Goal: Transaction & Acquisition: Download file/media

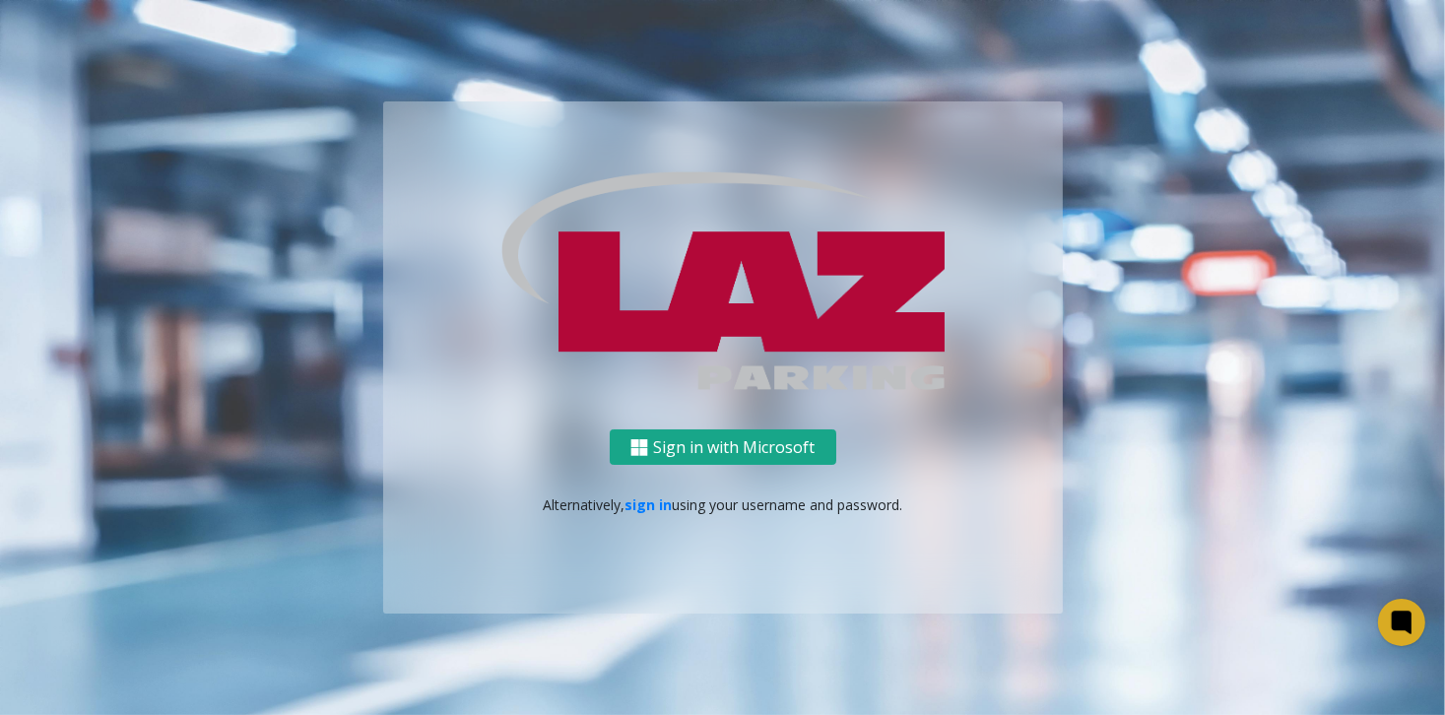
click at [691, 441] on button "Sign in with Microsoft" at bounding box center [723, 448] width 227 height 36
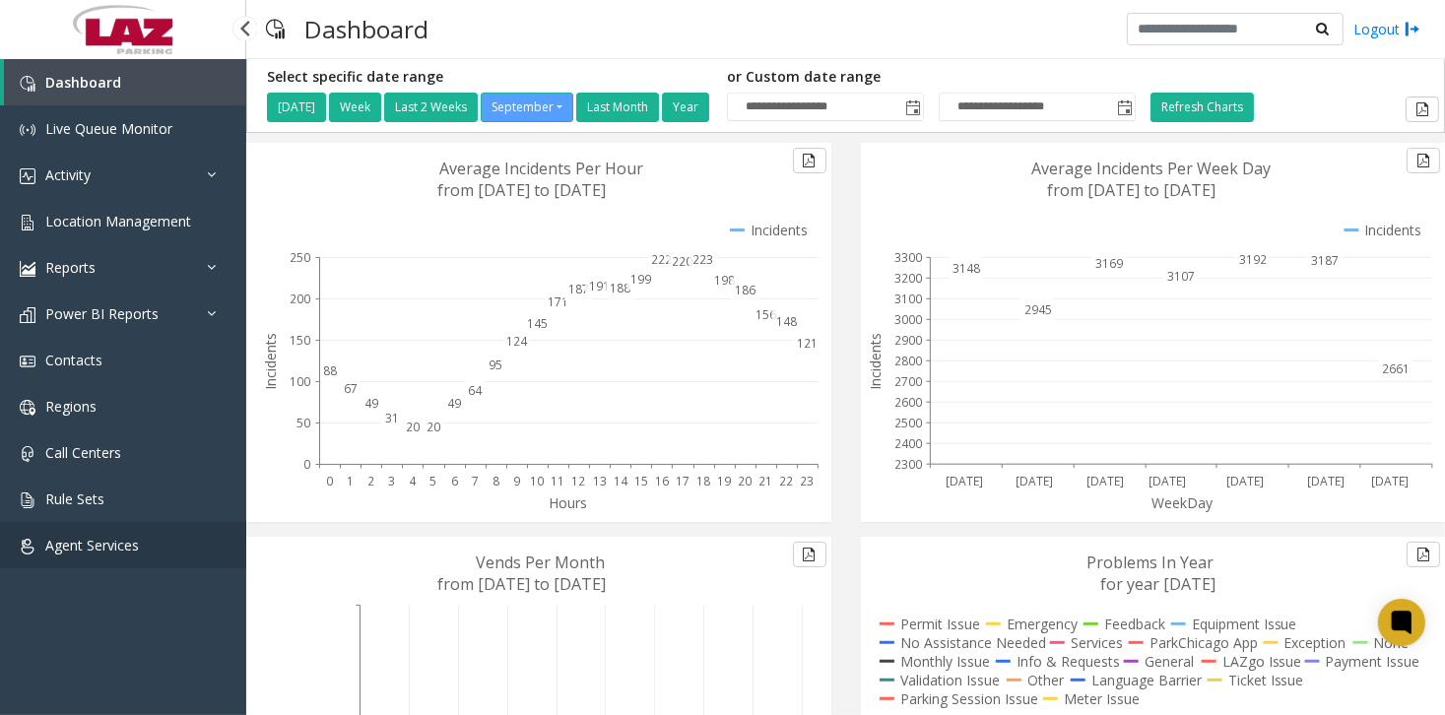
click at [153, 545] on link "Agent Services" at bounding box center [123, 545] width 246 height 46
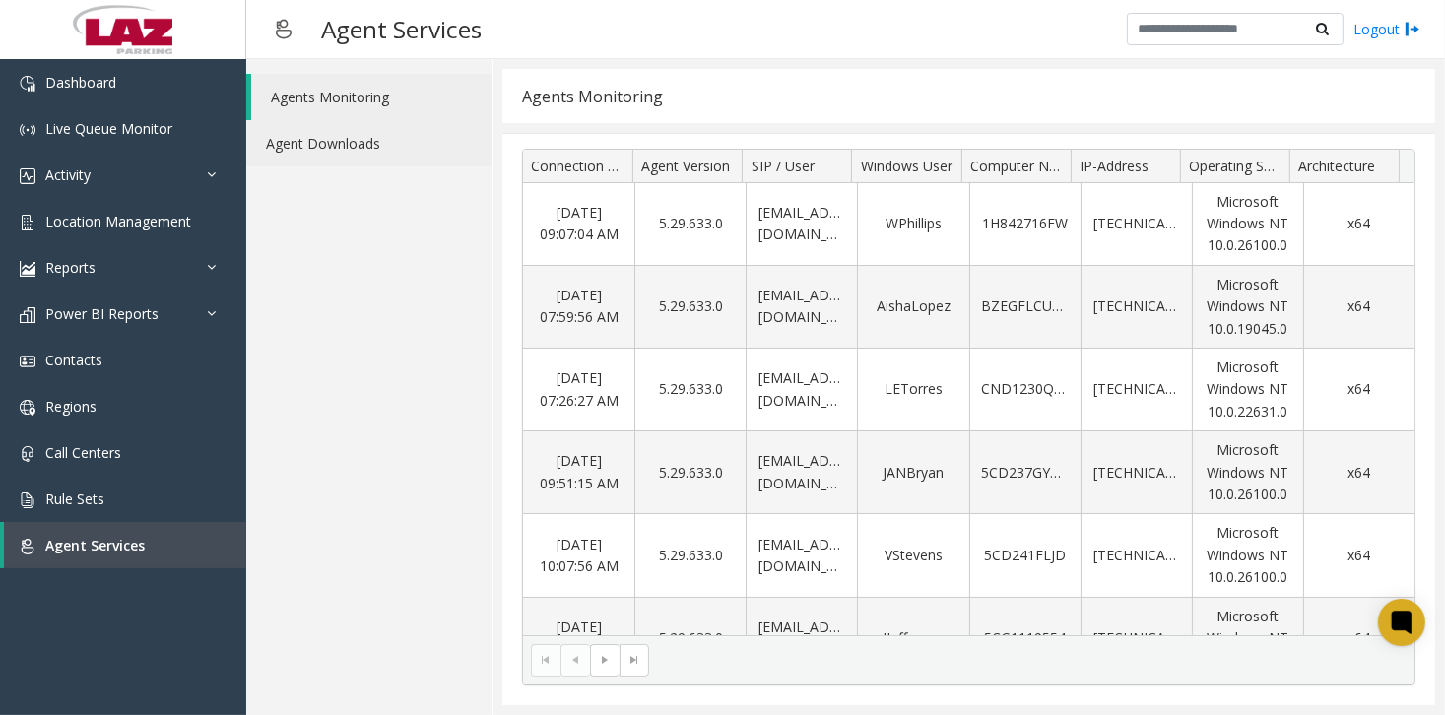
click at [369, 137] on link "Agent Downloads" at bounding box center [368, 143] width 245 height 46
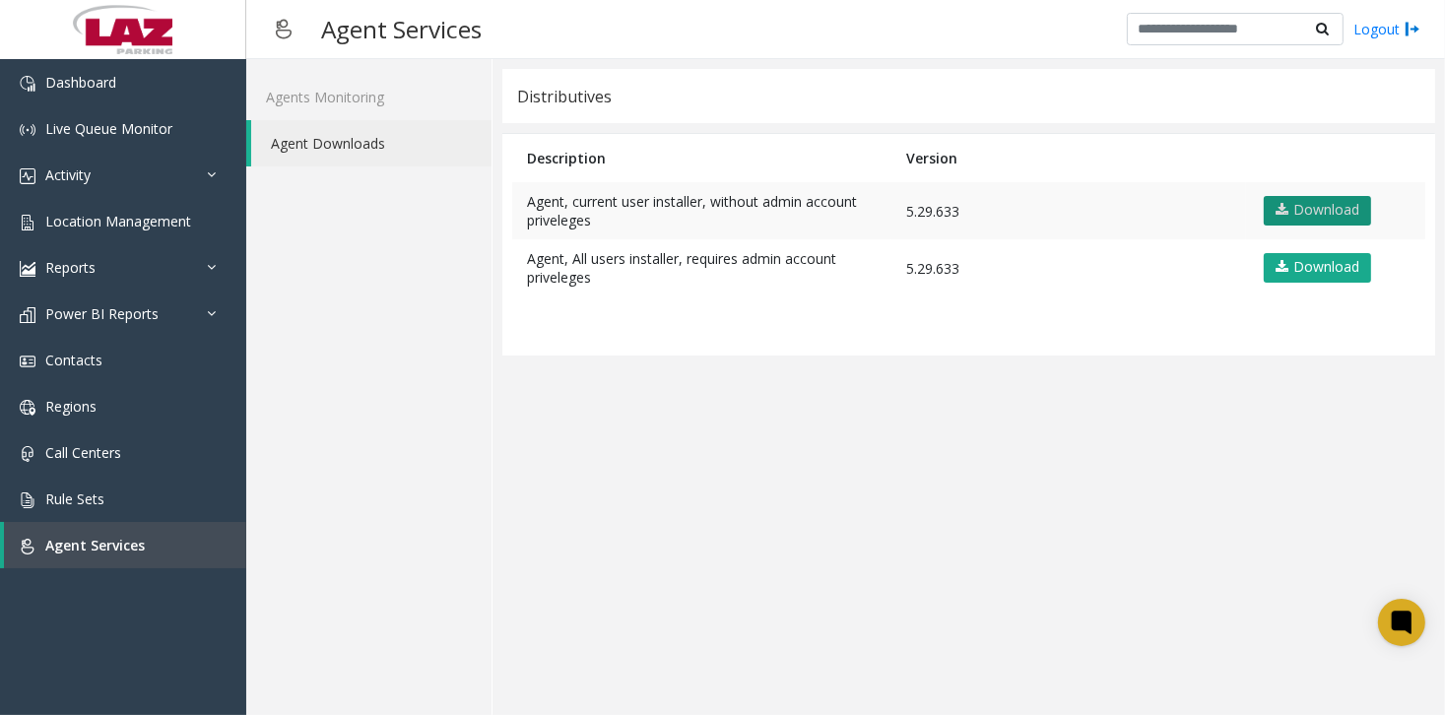
click at [1322, 216] on link "Download" at bounding box center [1317, 211] width 107 height 30
drag, startPoint x: 1075, startPoint y: 523, endPoint x: 1109, endPoint y: 431, distance: 98.8
click at [1075, 523] on app-distributives "Distributives Description Version Agent, current user installer, without admin …" at bounding box center [968, 387] width 933 height 636
click at [1306, 204] on link "Download" at bounding box center [1317, 211] width 107 height 30
click at [691, 451] on app-distributives "Distributives Description Version Agent, current user installer, without admin …" at bounding box center [968, 387] width 933 height 636
